Goal: Information Seeking & Learning: Learn about a topic

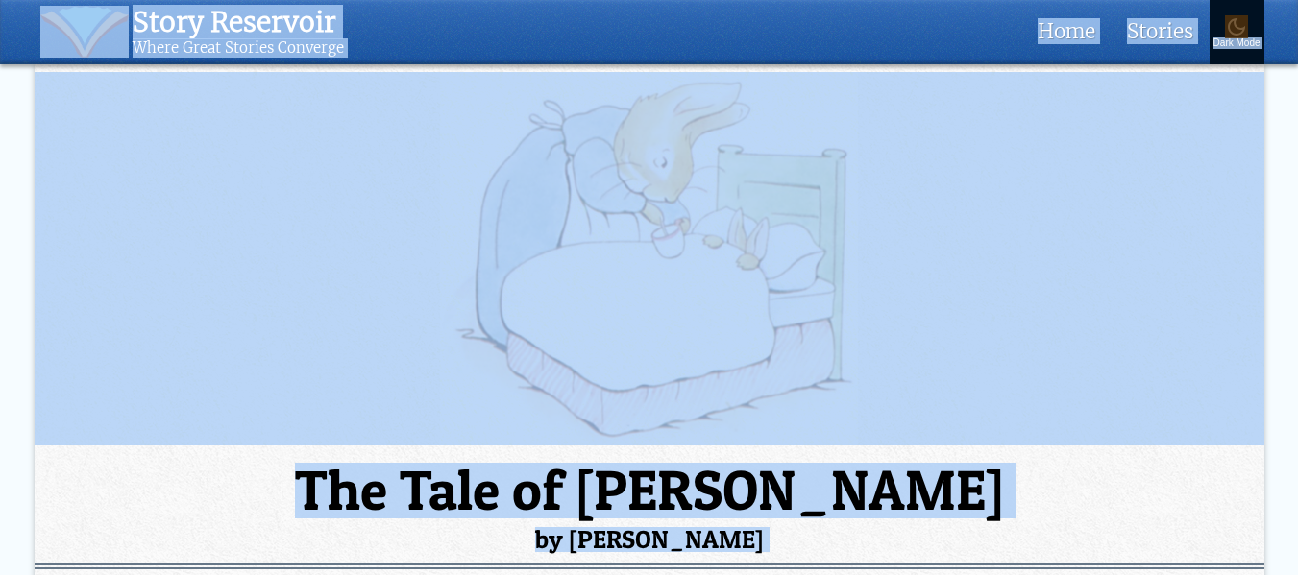
scroll to position [192, 0]
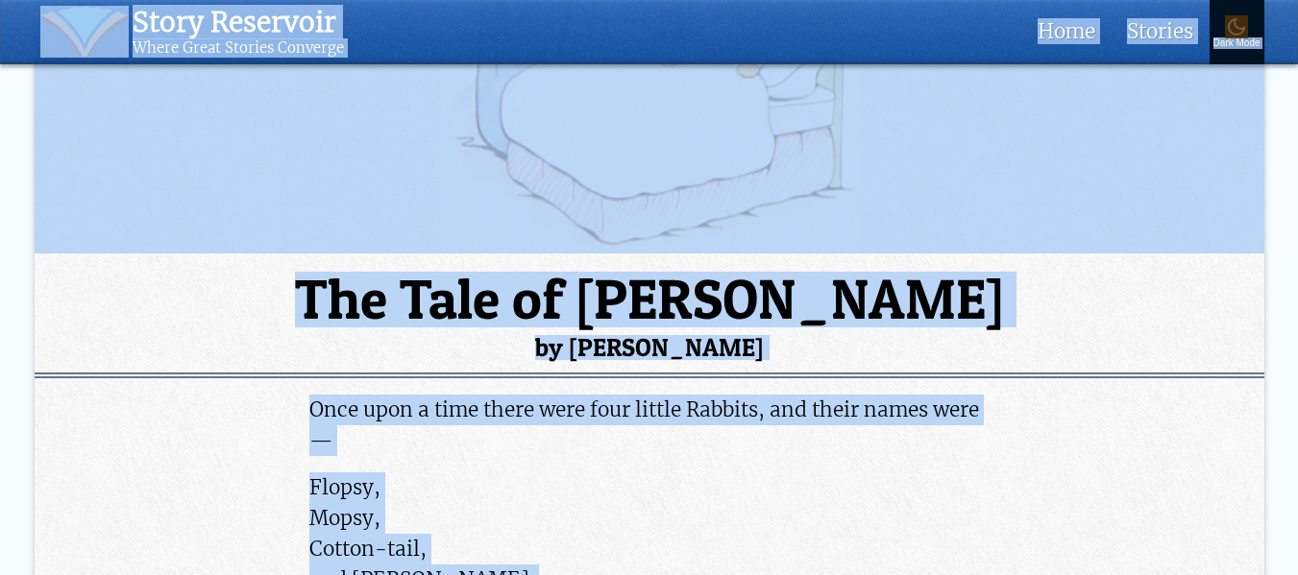
click at [861, 524] on p "Flopsy, Mopsy, Cotton-tail, and [PERSON_NAME]." at bounding box center [648, 535] width 679 height 124
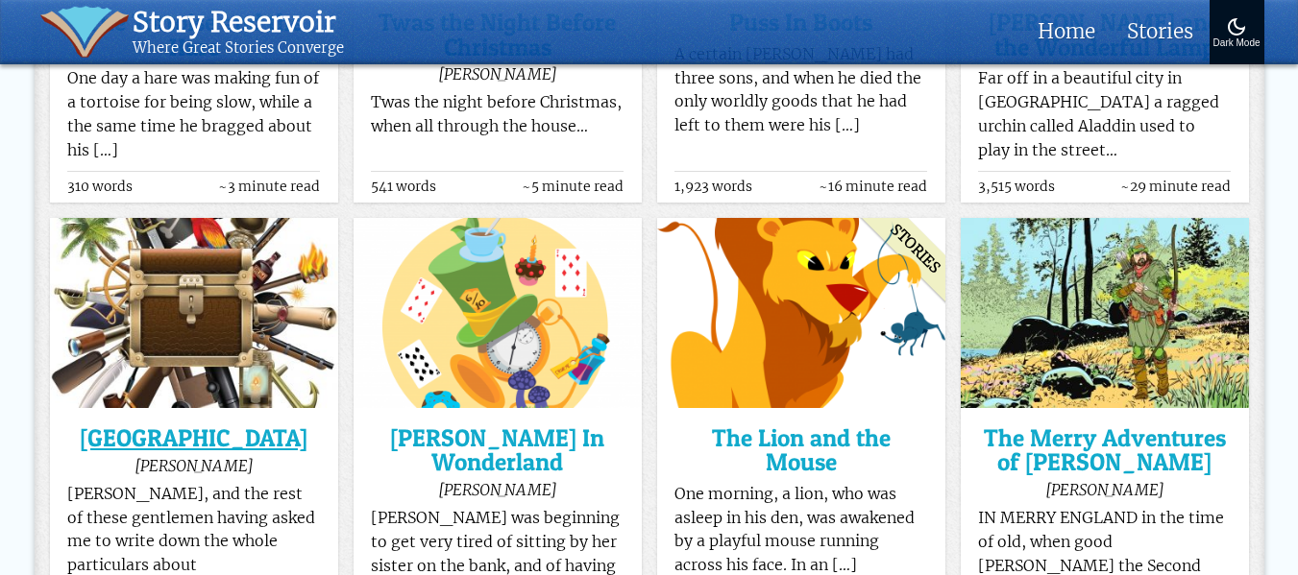
scroll to position [17558, 0]
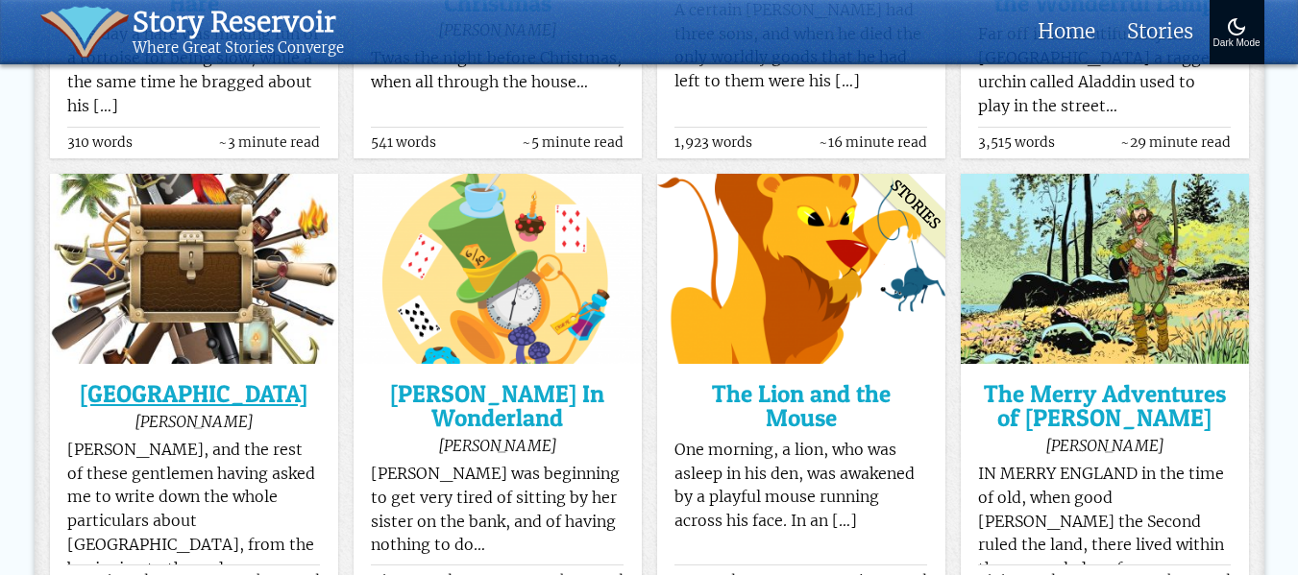
click at [201, 382] on h3 "[GEOGRAPHIC_DATA]" at bounding box center [193, 394] width 253 height 24
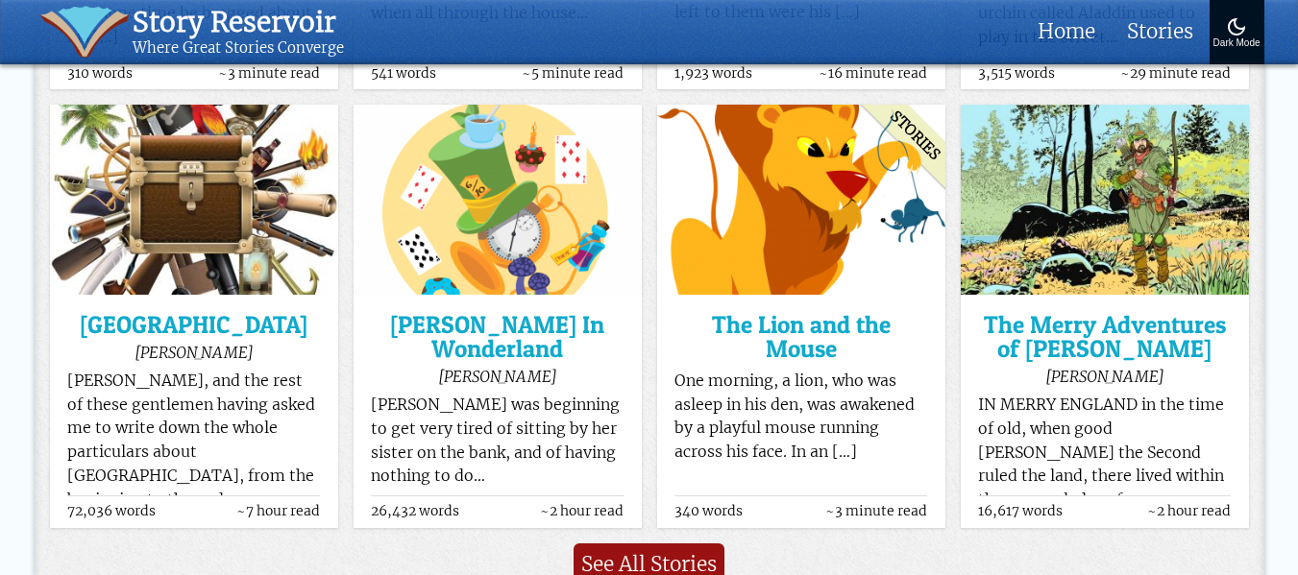
scroll to position [17628, 0]
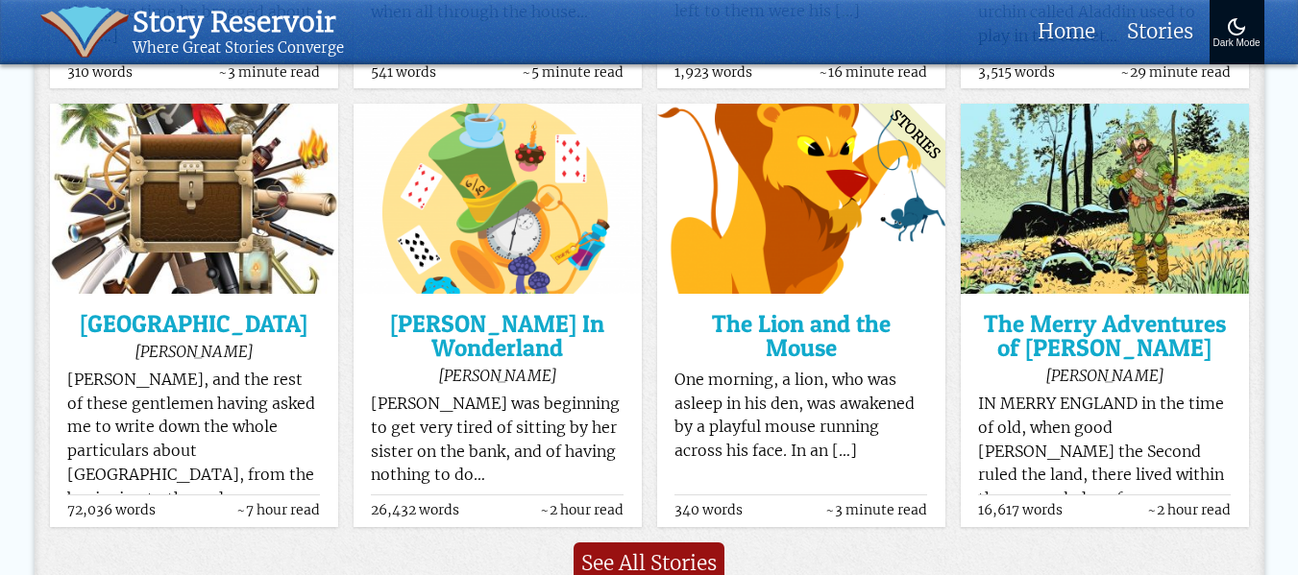
click at [689, 543] on link "See All Stories" at bounding box center [648, 563] width 151 height 41
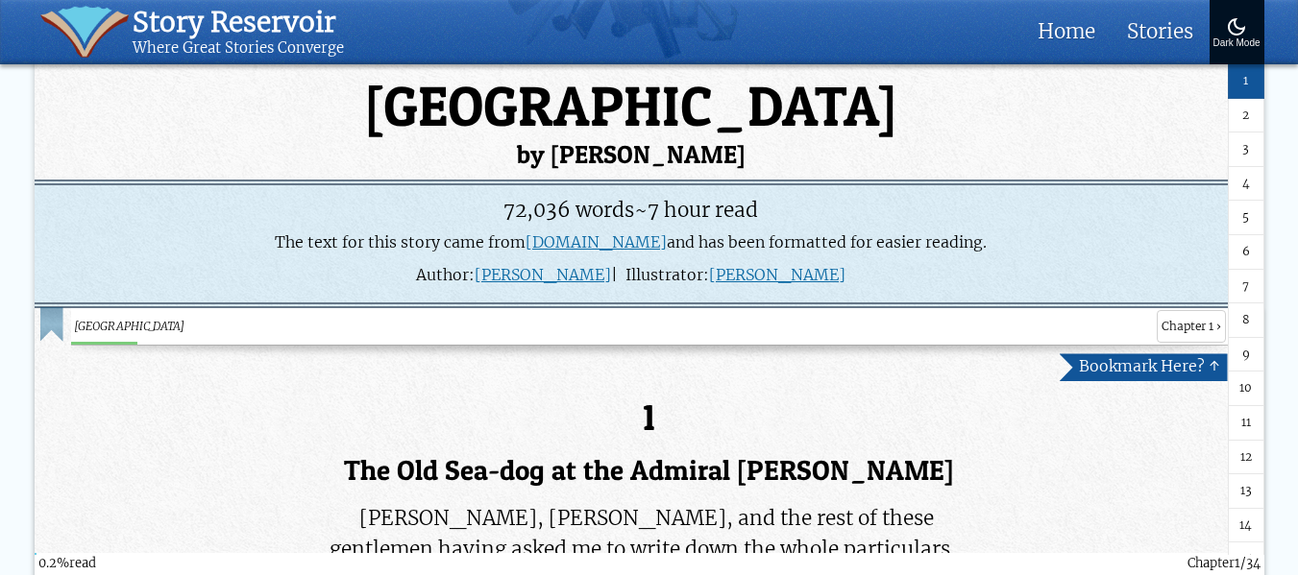
scroll to position [384, 0]
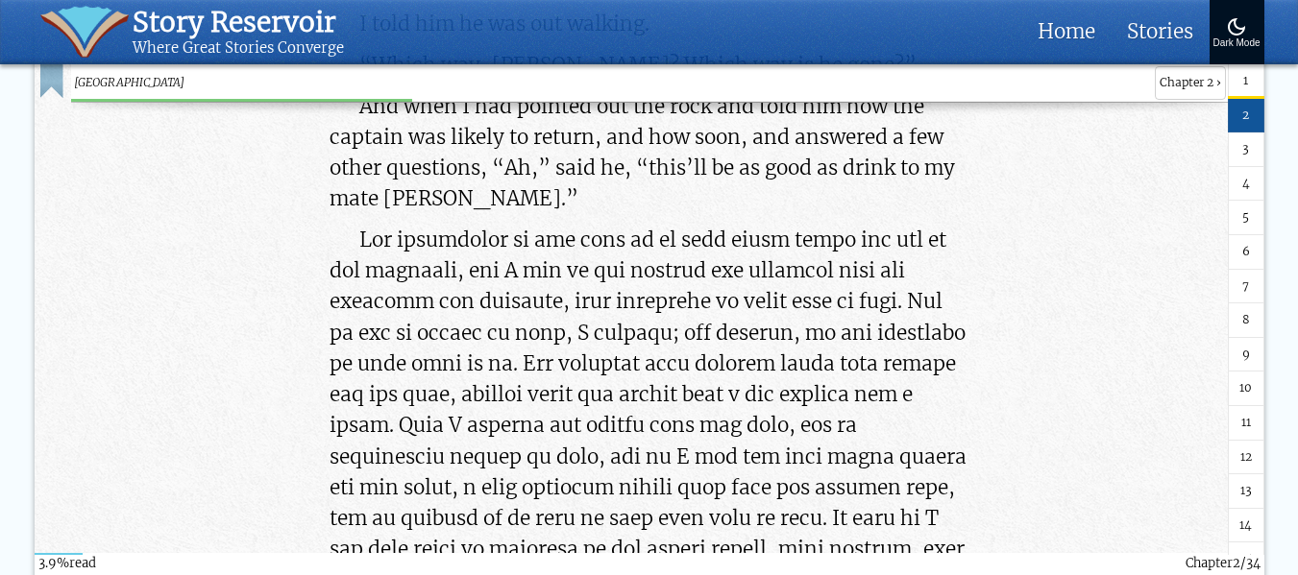
scroll to position [10183, 0]
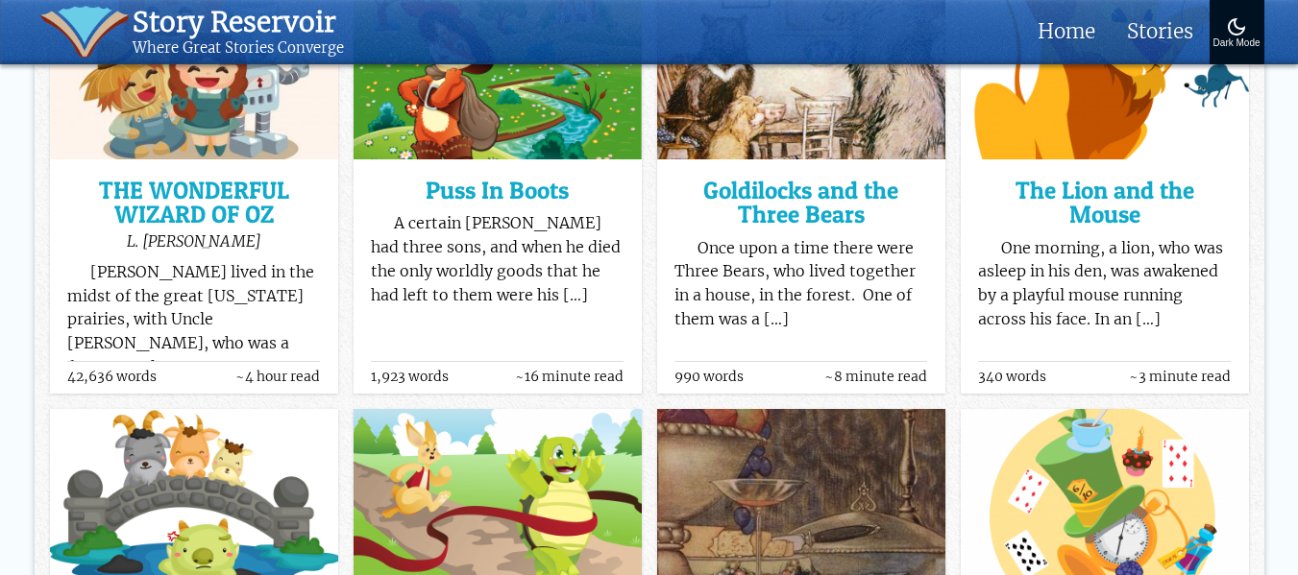
scroll to position [1249, 0]
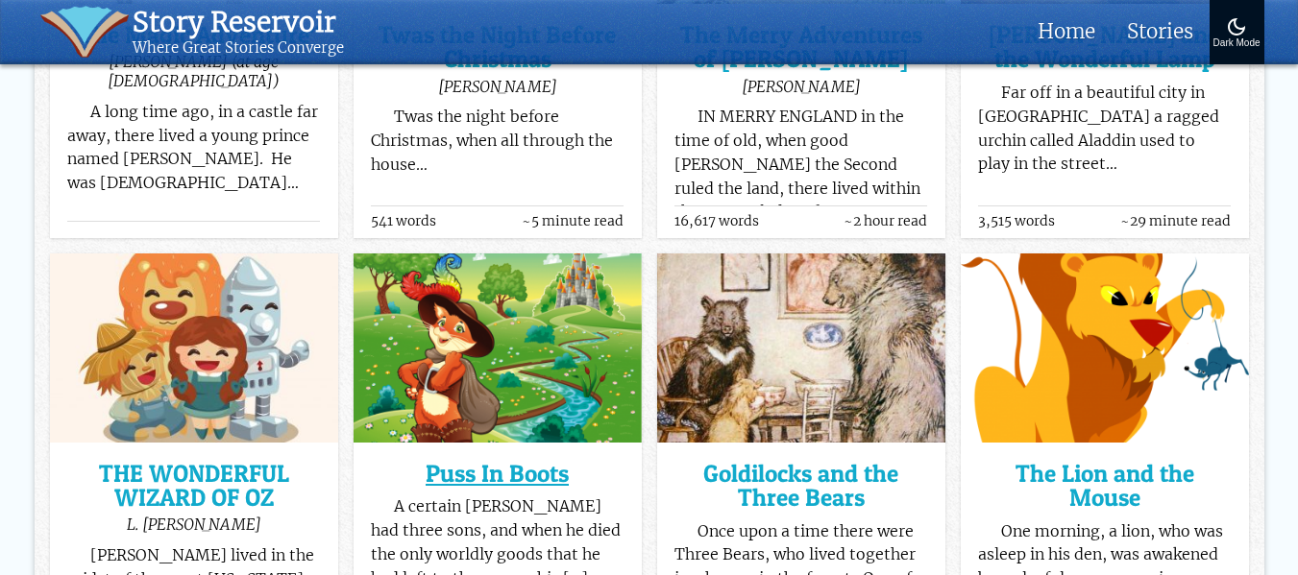
click at [529, 471] on h3 "Puss In Boots" at bounding box center [497, 474] width 253 height 24
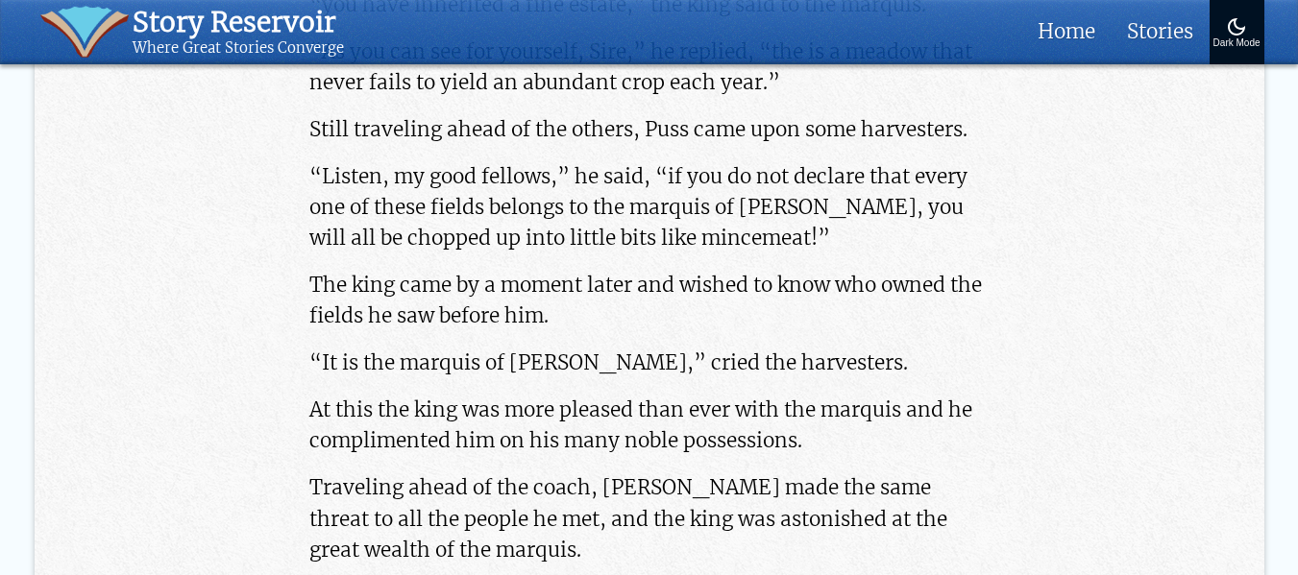
scroll to position [4515, 0]
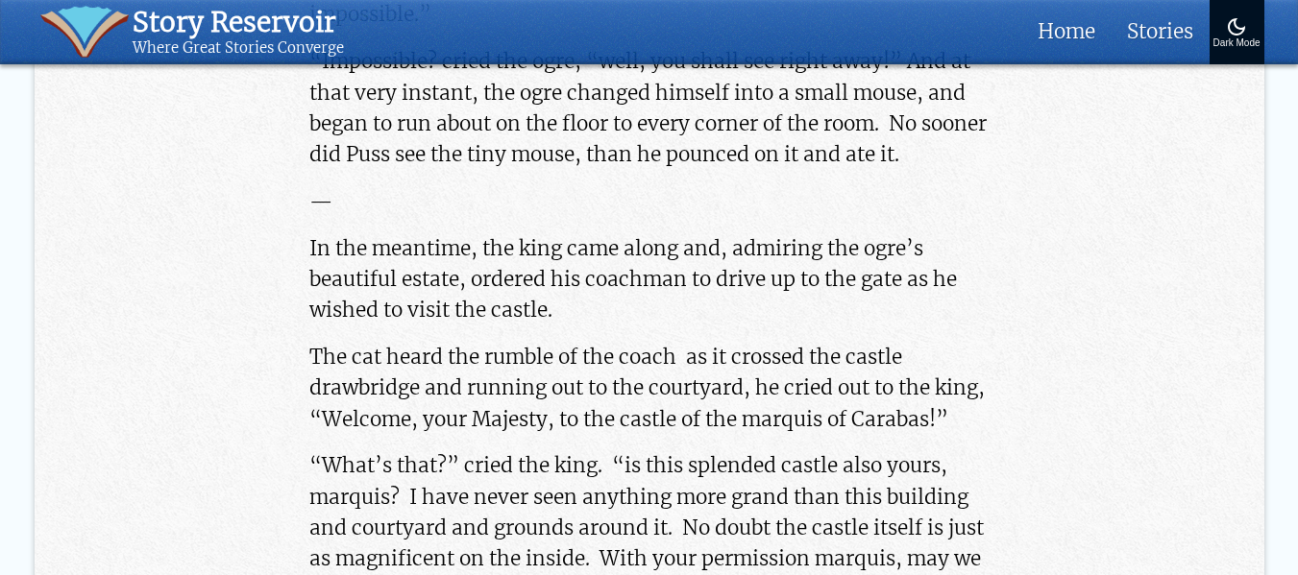
scroll to position [6052, 0]
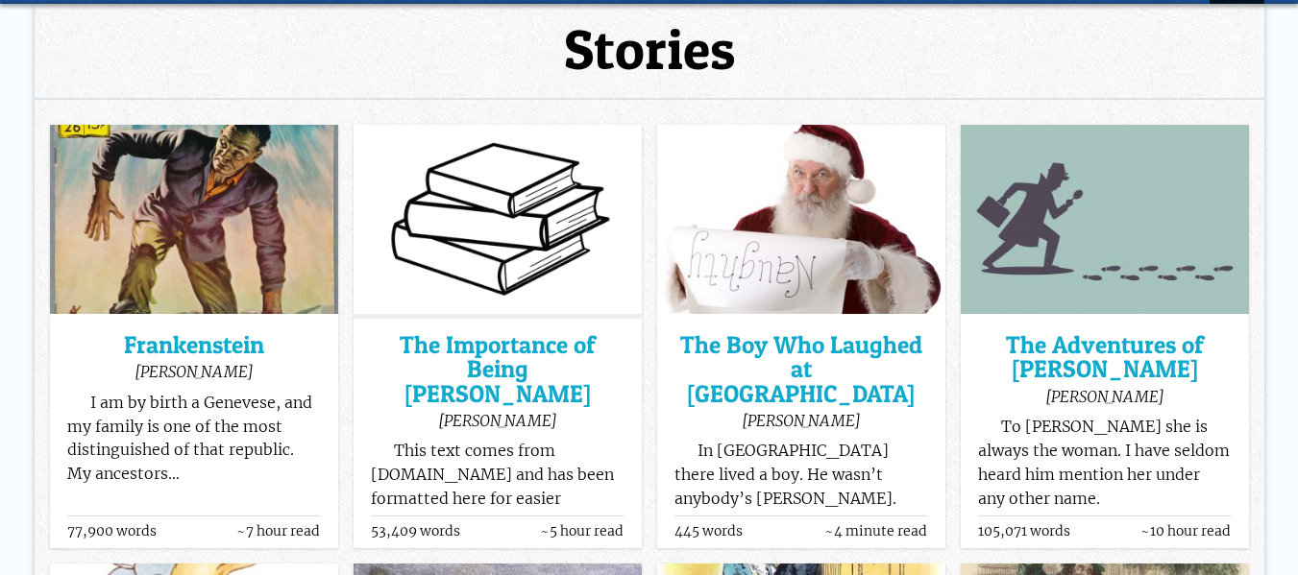
scroll to position [175, 0]
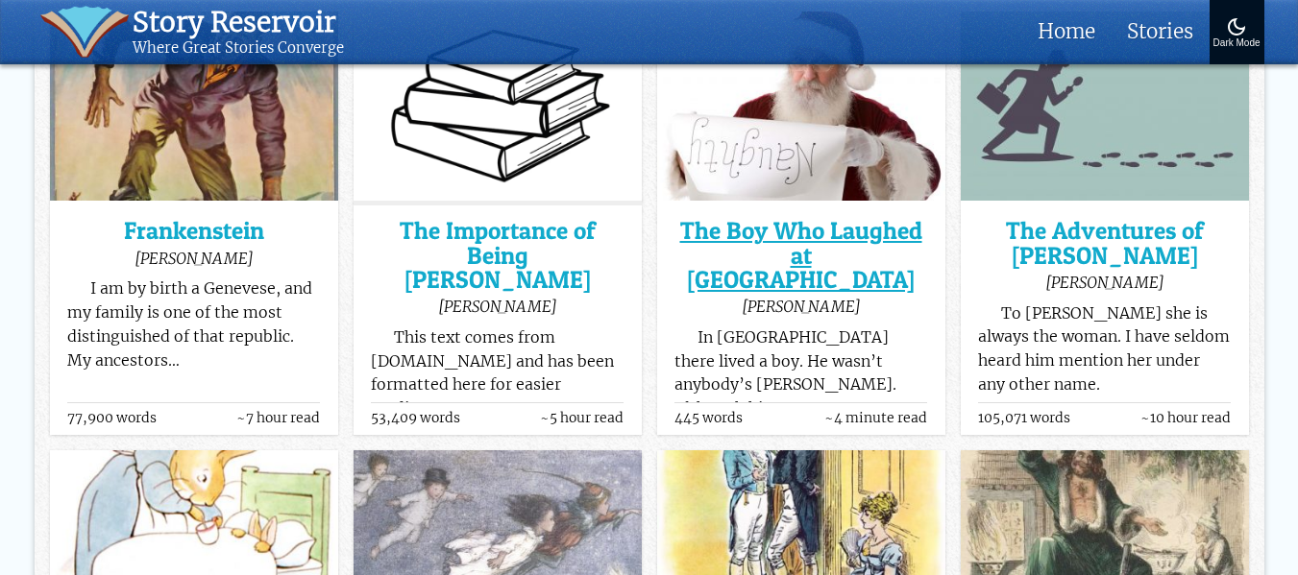
click at [869, 241] on h3 "The Boy Who Laughed at Santa Claus" at bounding box center [800, 255] width 253 height 73
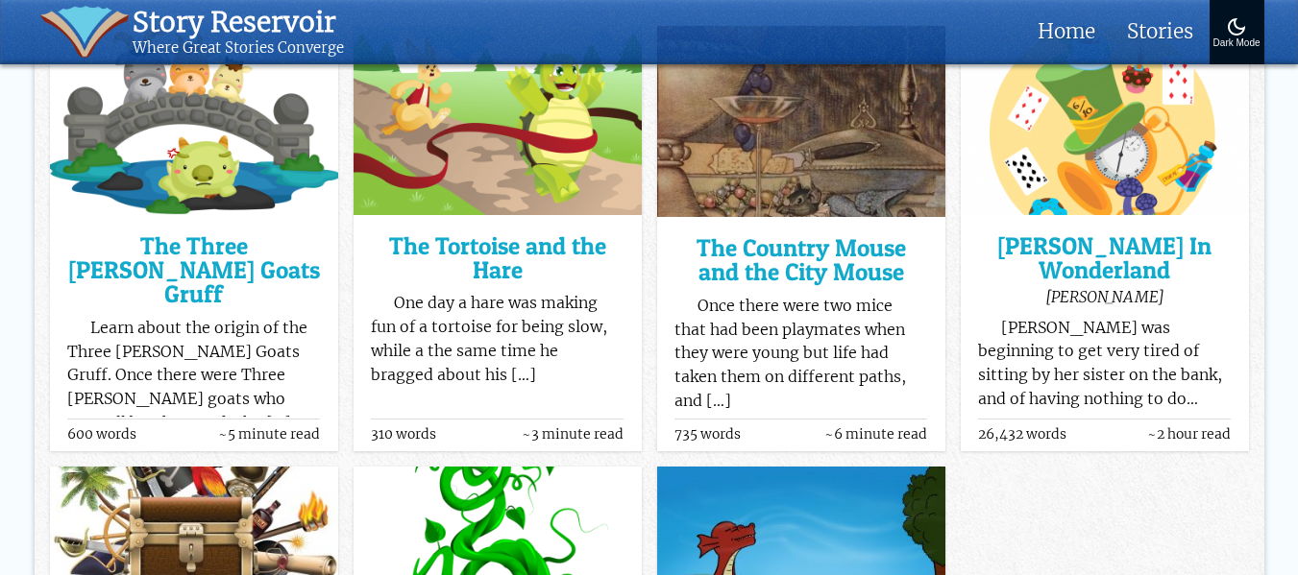
scroll to position [1862, 0]
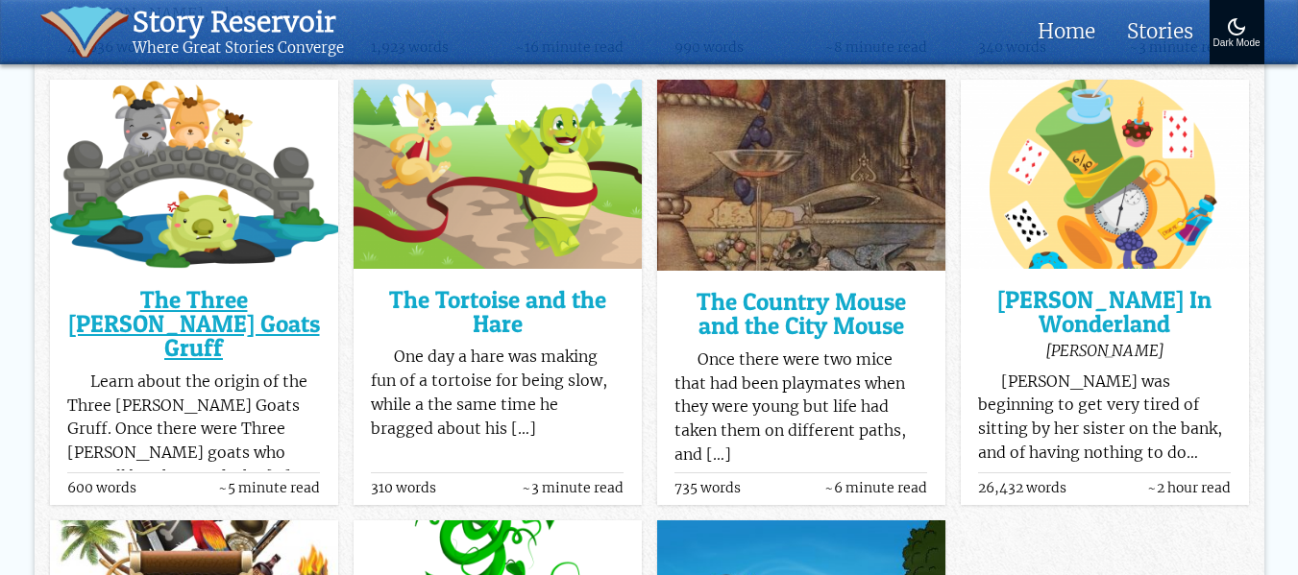
click at [145, 298] on h3 "The Three [PERSON_NAME] Goats Gruff" at bounding box center [193, 324] width 253 height 73
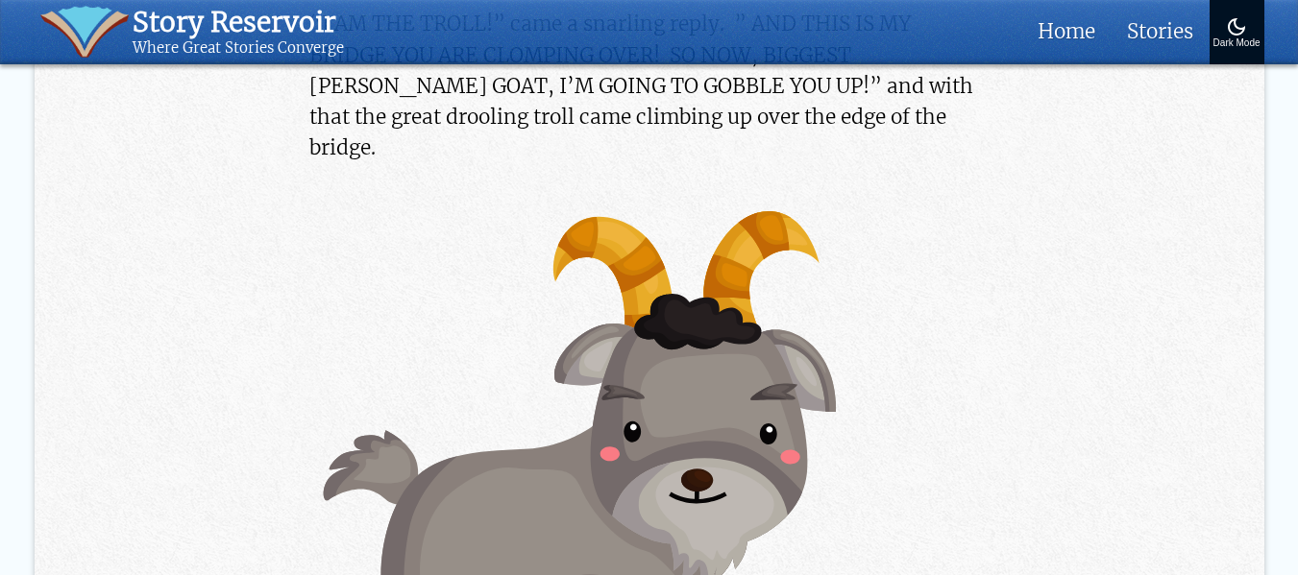
scroll to position [3170, 0]
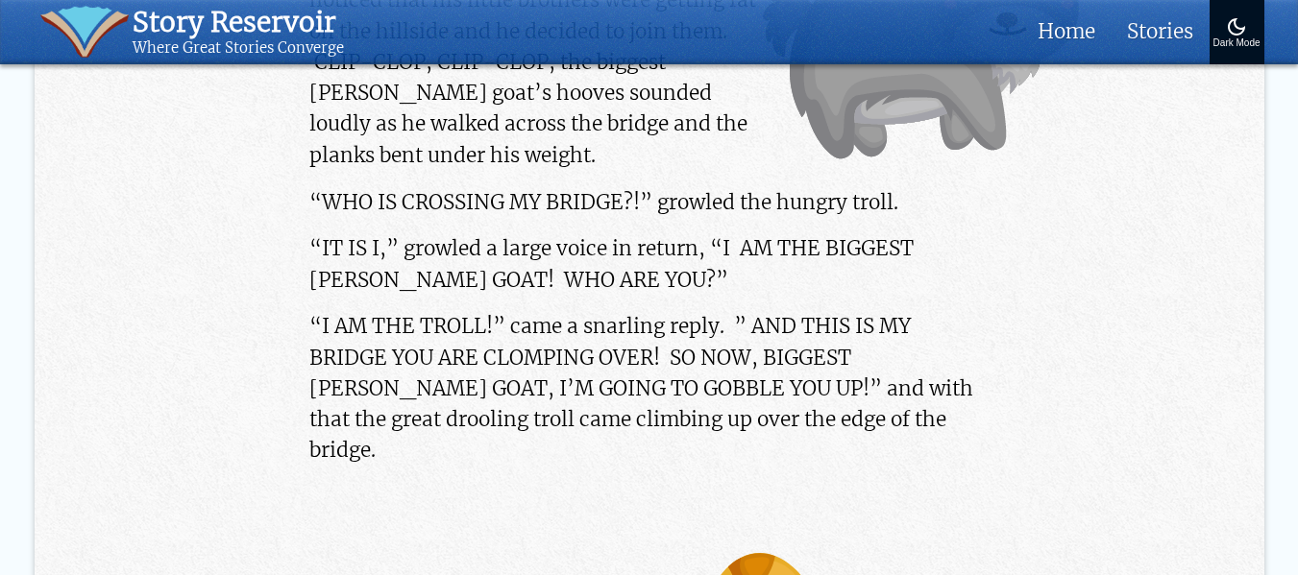
drag, startPoint x: 390, startPoint y: 272, endPoint x: 183, endPoint y: 298, distance: 209.1
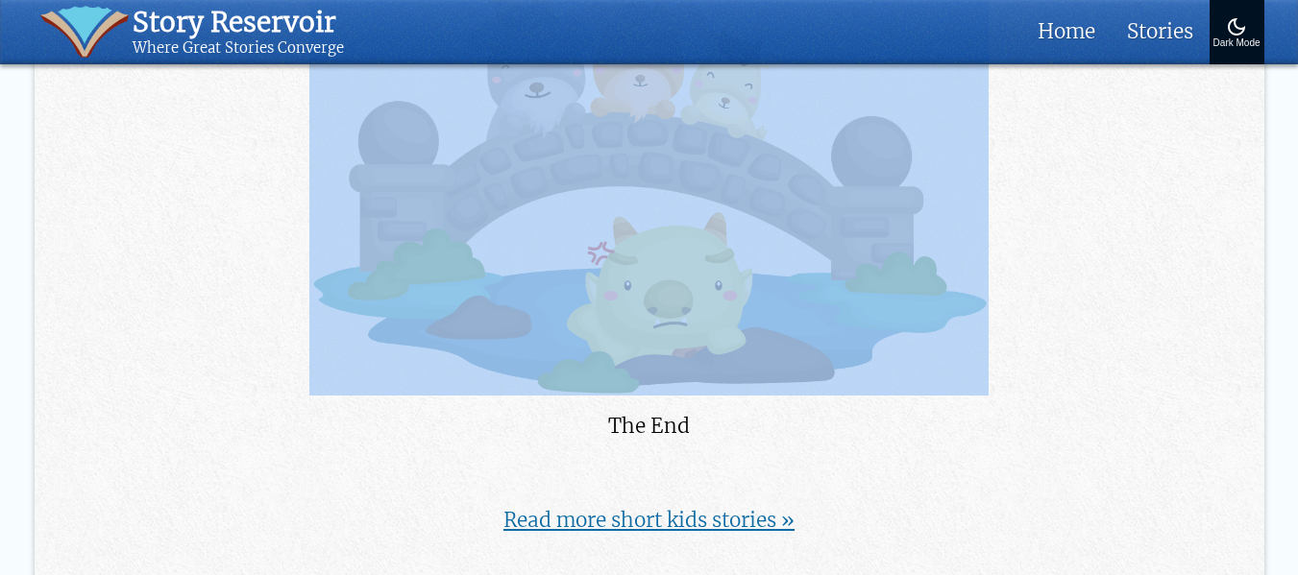
scroll to position [4474, 0]
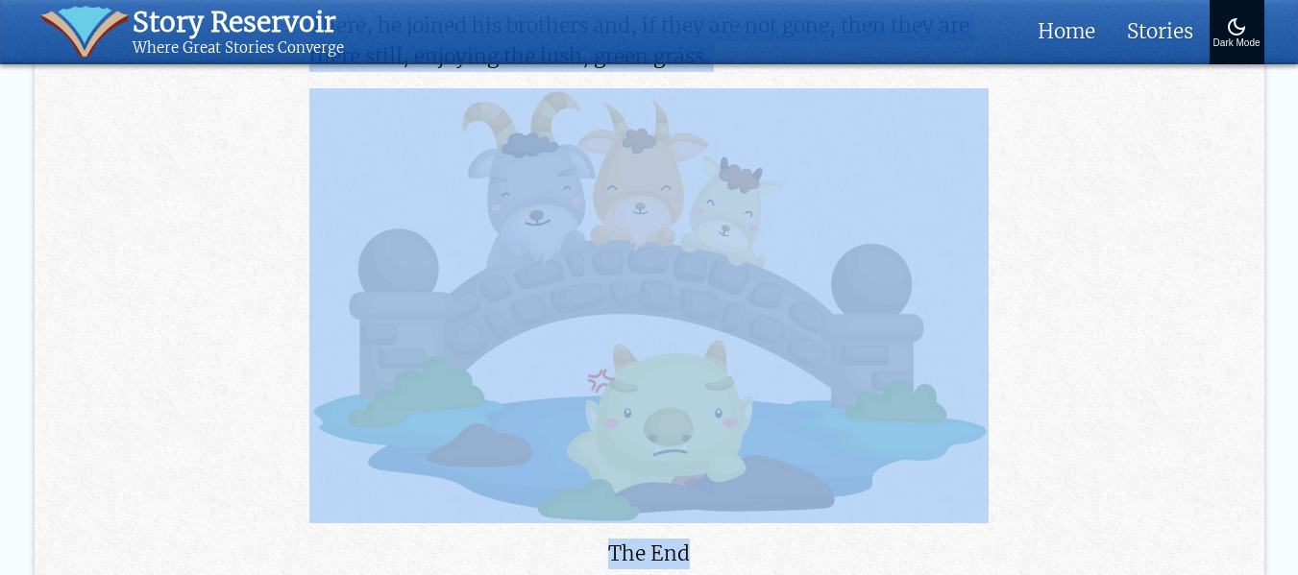
drag, startPoint x: 286, startPoint y: 477, endPoint x: 929, endPoint y: 243, distance: 684.1
copy article "The Three Billy Goats Gruff Learn about the origin of the Three Billy Goats Gru…"
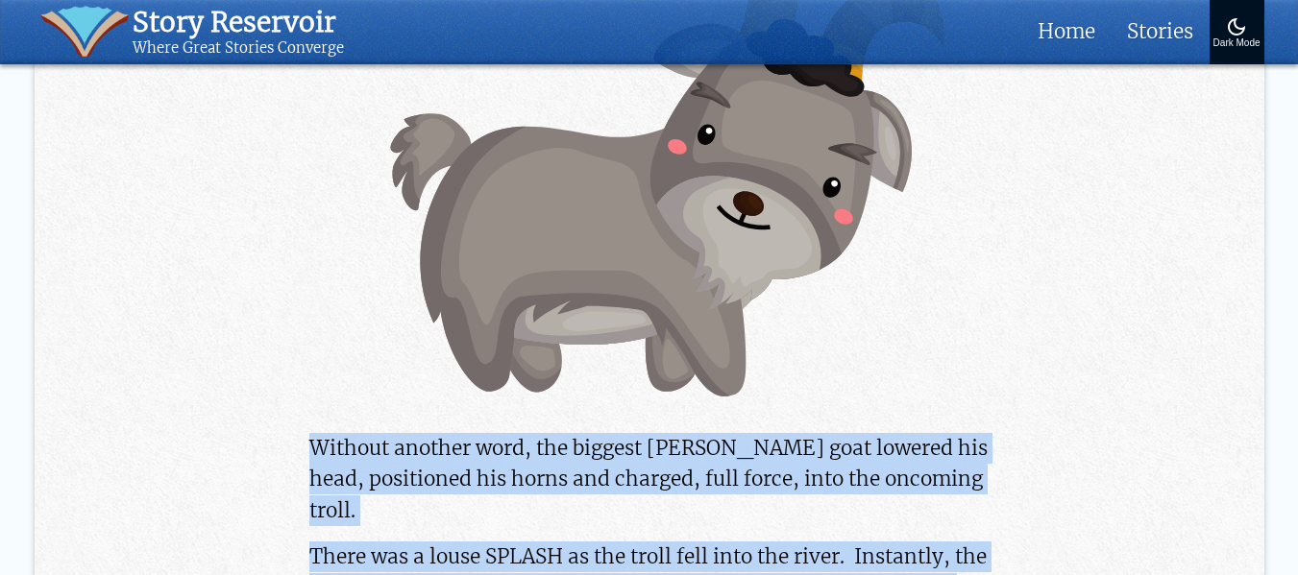
scroll to position [3801, 0]
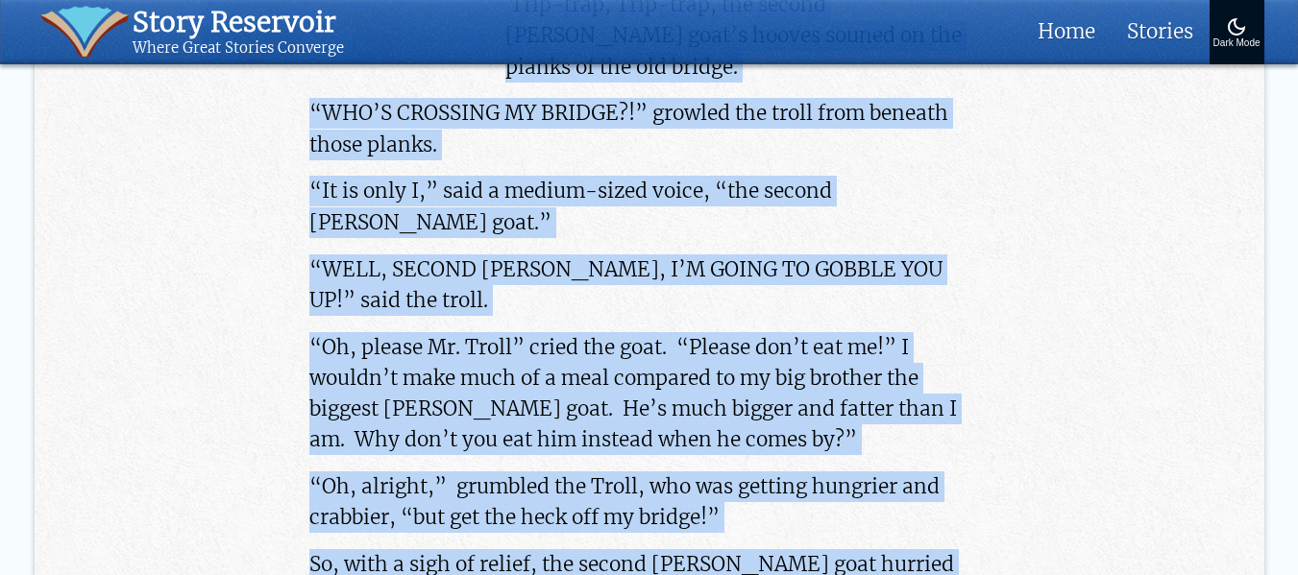
scroll to position [0, 0]
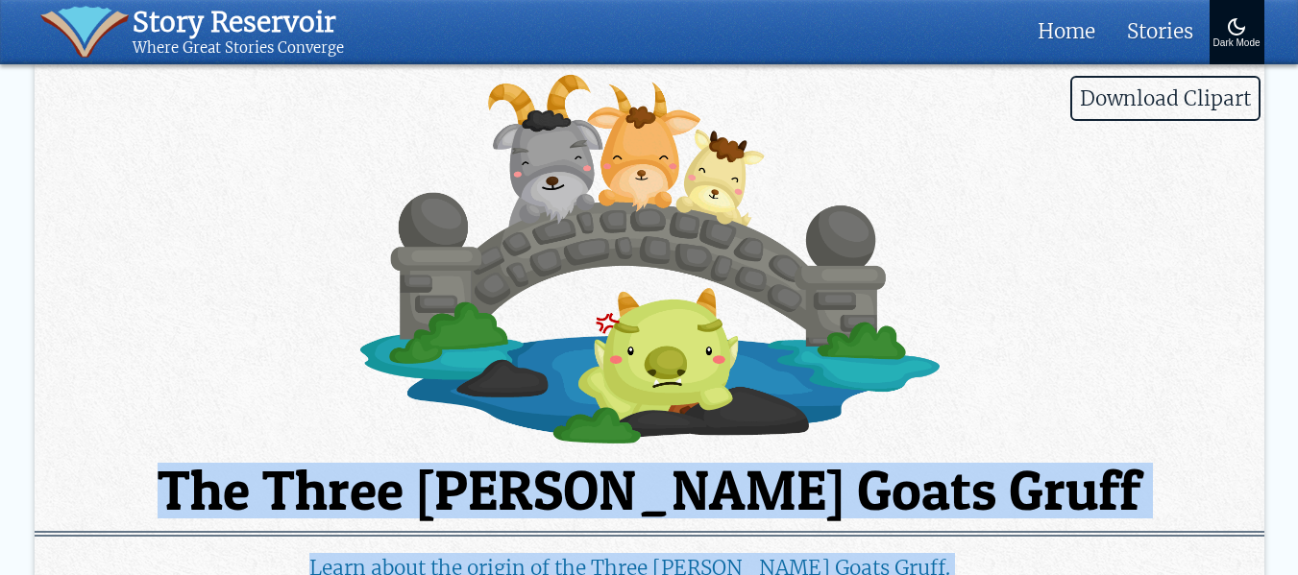
click at [653, 227] on img at bounding box center [650, 259] width 1230 height 374
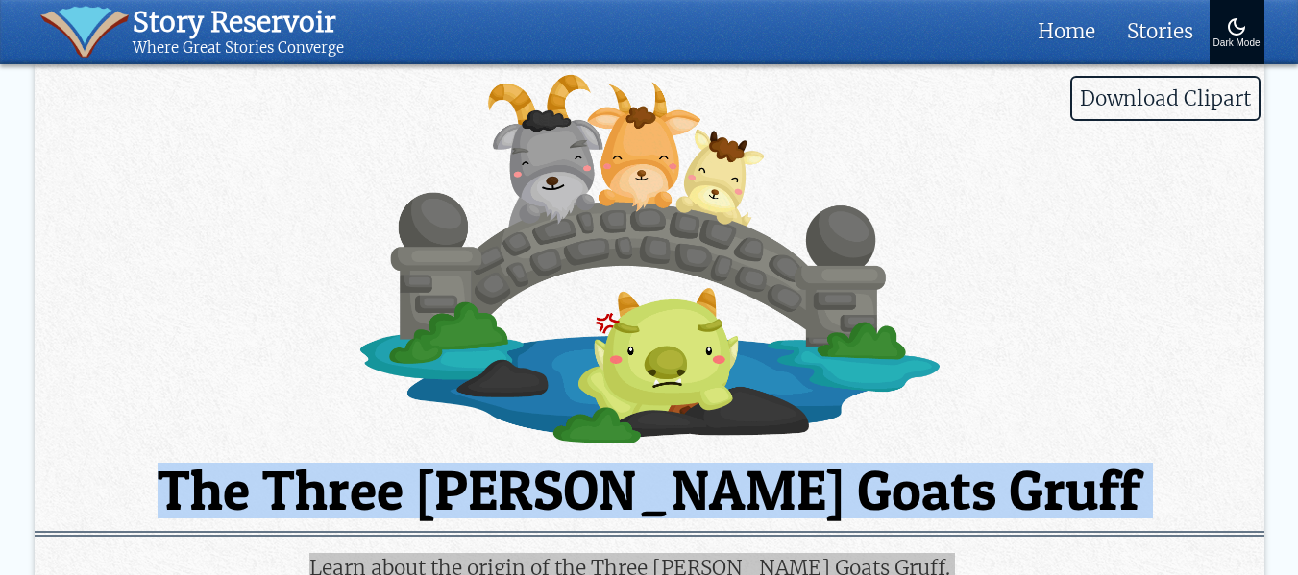
click at [652, 245] on img at bounding box center [650, 259] width 1230 height 374
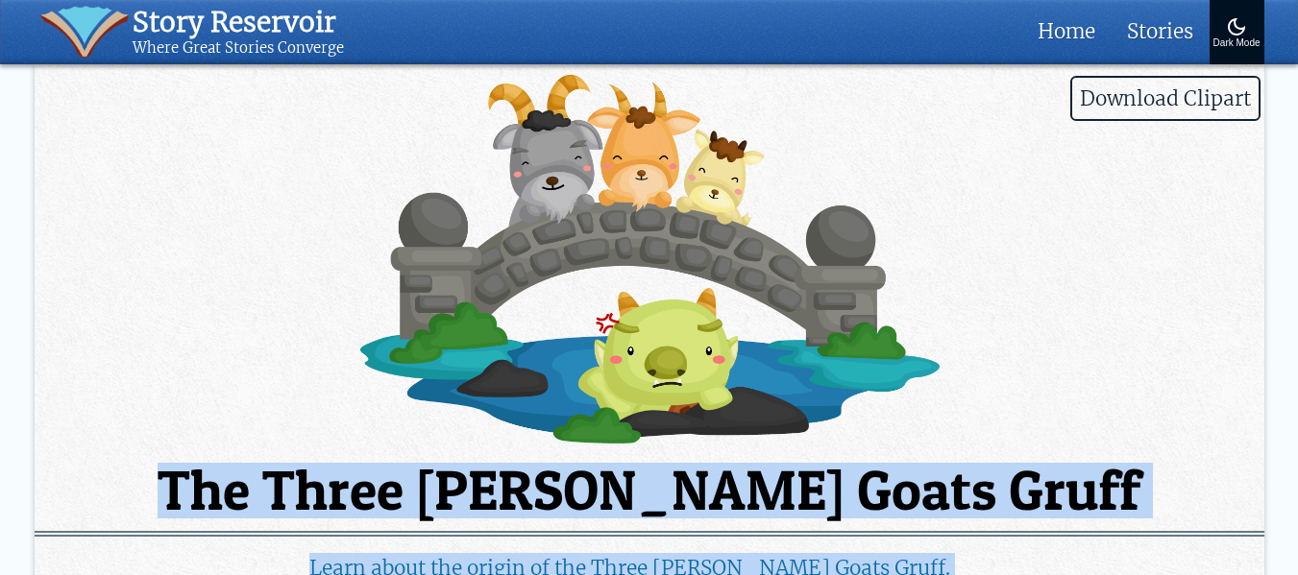
click at [1140, 256] on img at bounding box center [650, 259] width 1230 height 374
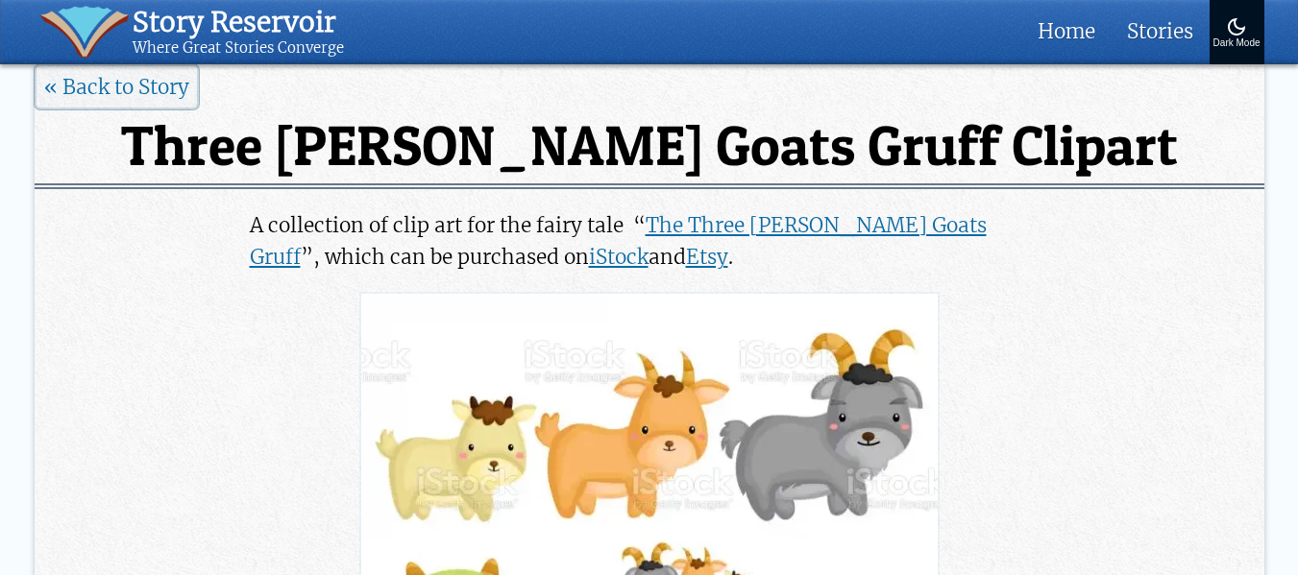
scroll to position [576, 0]
